Goal: Find specific page/section: Find specific page/section

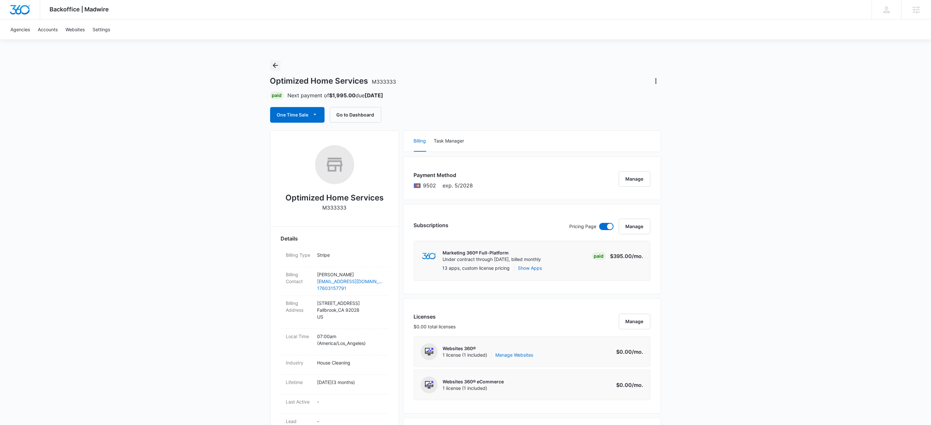
click at [275, 64] on icon "Back" at bounding box center [275, 66] width 8 height 8
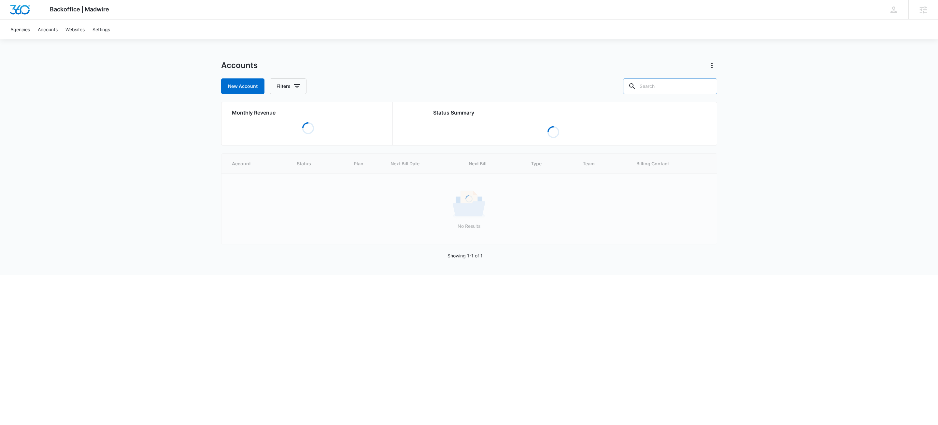
click at [671, 89] on input "text" at bounding box center [670, 87] width 94 height 16
paste input "M9564"
type input "M9564"
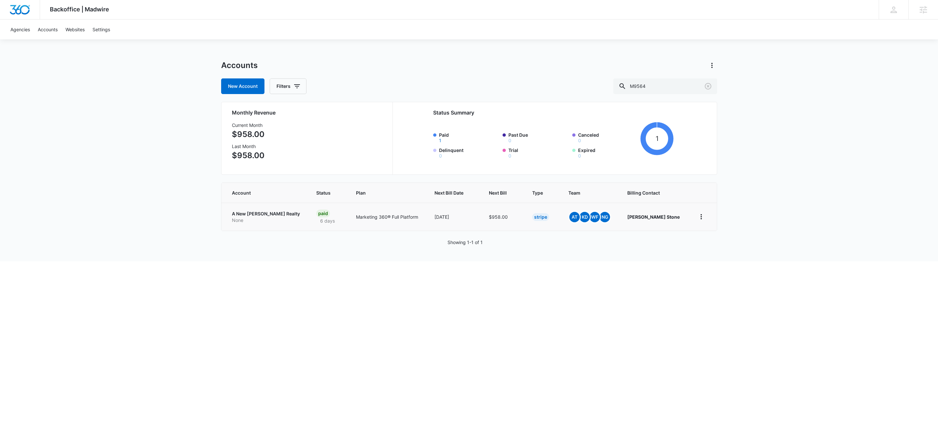
click at [255, 220] on p "None" at bounding box center [266, 220] width 69 height 7
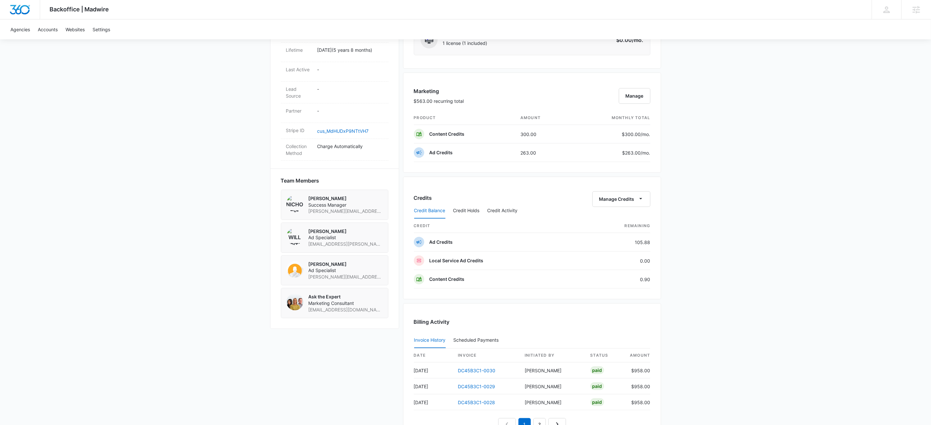
scroll to position [457, 0]
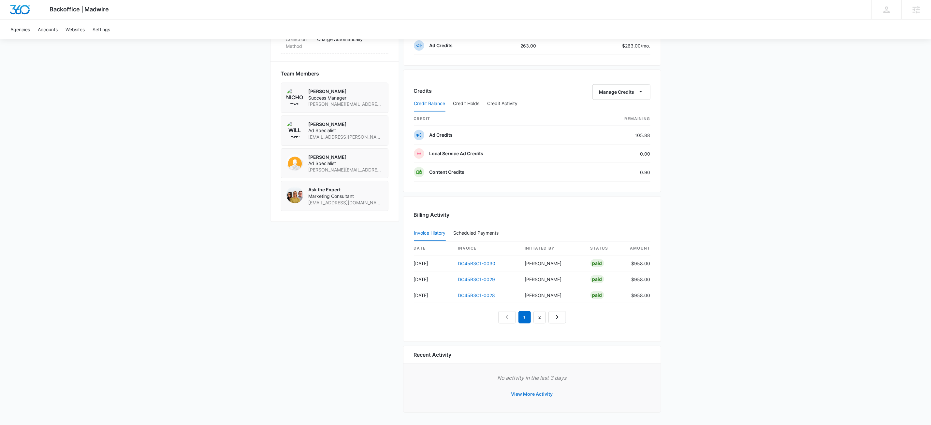
click at [531, 394] on button "View More Activity" at bounding box center [532, 395] width 55 height 16
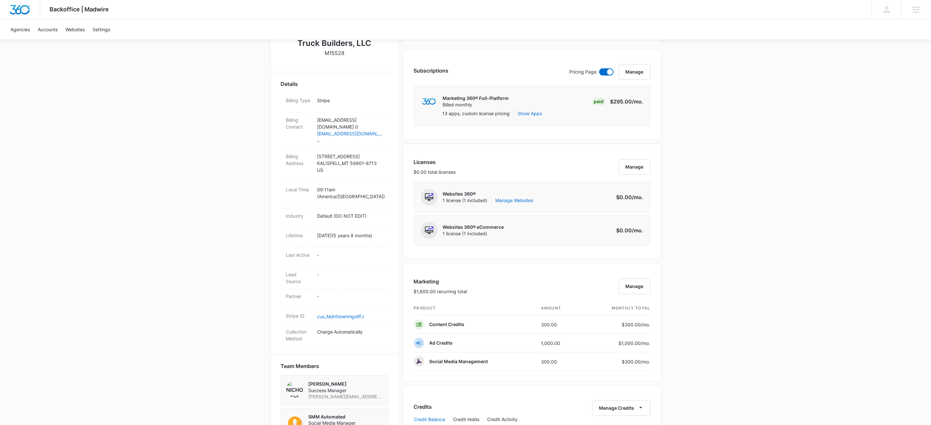
scroll to position [321, 0]
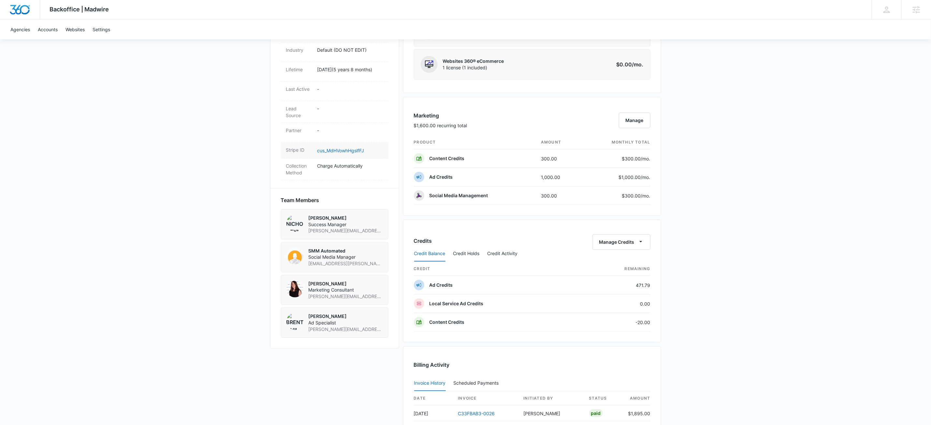
click at [337, 148] on dd "cus_MdHVowhHgslfFJ" at bounding box center [350, 151] width 66 height 8
click at [336, 148] on link "cus_MdHVowhHgslfFJ" at bounding box center [340, 151] width 47 height 6
